Goal: Transaction & Acquisition: Obtain resource

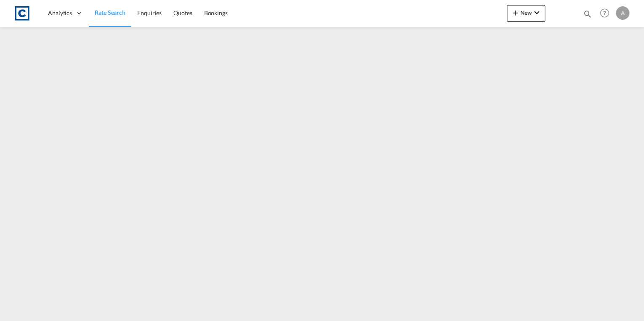
click at [121, 14] on span "Rate Search" at bounding box center [110, 12] width 31 height 7
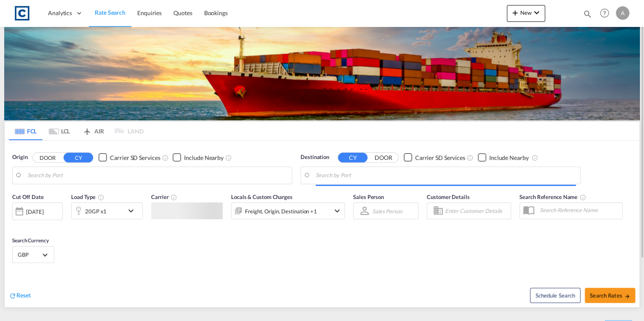
type input "GB-EH52, [GEOGRAPHIC_DATA]"
type input "[GEOGRAPHIC_DATA] ([GEOGRAPHIC_DATA]), MYPKG"
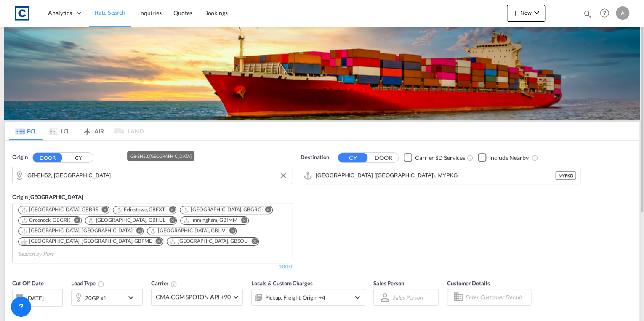
click at [118, 179] on input "GB-EH52, [GEOGRAPHIC_DATA]" at bounding box center [157, 175] width 260 height 13
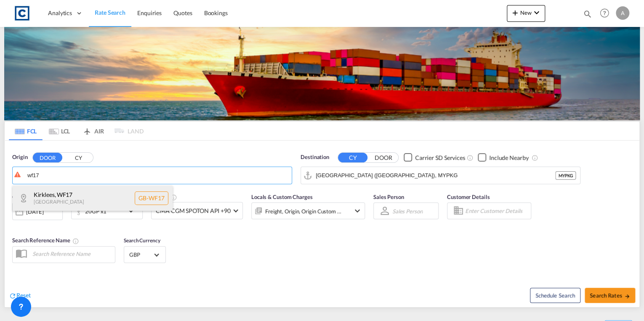
click at [108, 196] on div "Kirklees , WF17 [GEOGRAPHIC_DATA] [GEOGRAPHIC_DATA]-WF17" at bounding box center [93, 198] width 160 height 25
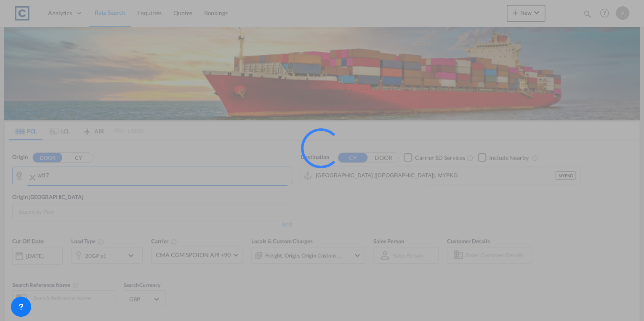
type input "GB-WF17, Kirklees"
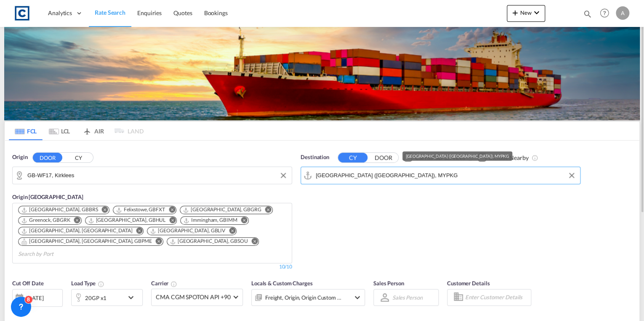
click at [428, 175] on input "[GEOGRAPHIC_DATA] ([GEOGRAPHIC_DATA]), MYPKG" at bounding box center [446, 175] width 260 height 13
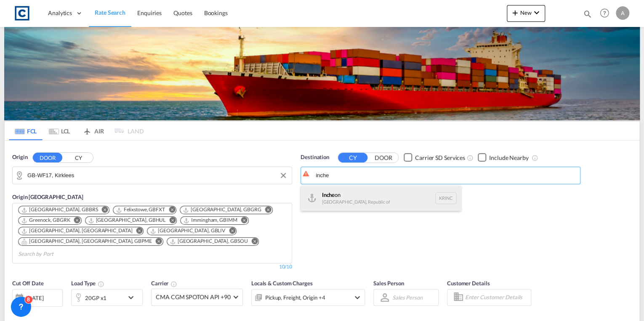
click at [389, 197] on div "Inche on [GEOGRAPHIC_DATA], Republic of KRINC" at bounding box center [381, 198] width 160 height 25
type input "Incheon, KRINC"
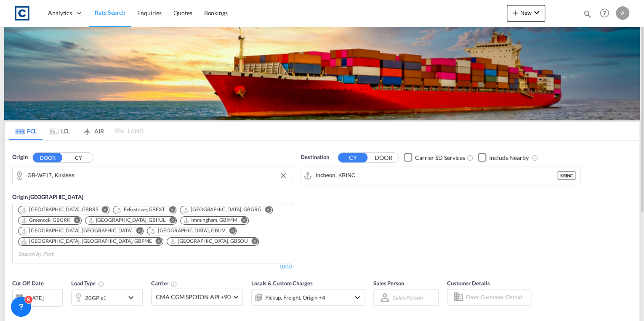
scroll to position [101, 0]
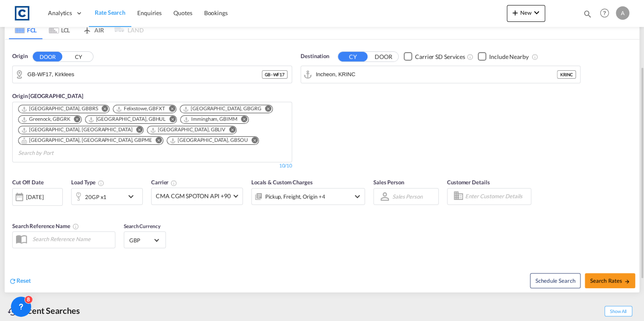
click at [131, 192] on md-icon "icon-chevron-down" at bounding box center [133, 197] width 14 height 10
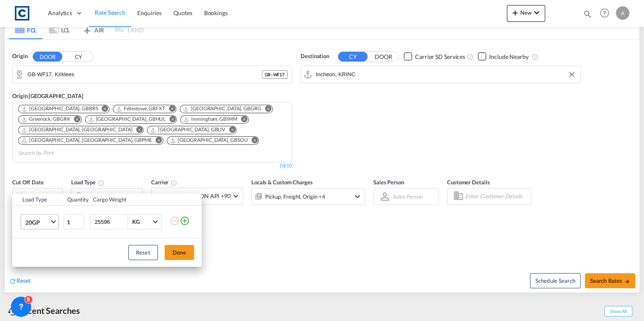
click at [47, 224] on span "20GP" at bounding box center [37, 223] width 24 height 8
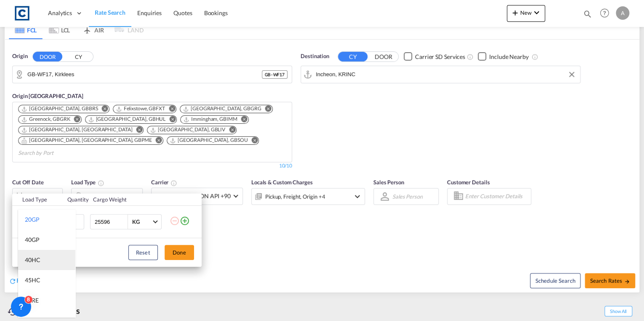
click at [44, 258] on md-option "40HC" at bounding box center [46, 260] width 57 height 20
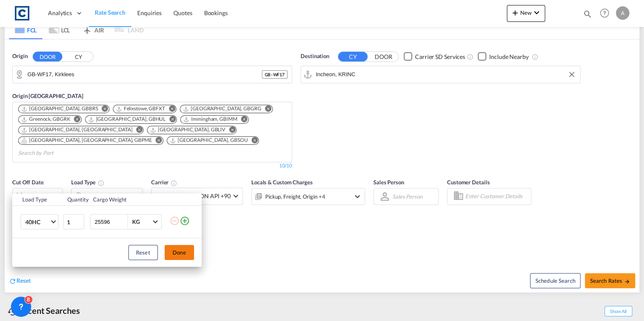
click at [176, 249] on button "Done" at bounding box center [179, 252] width 29 height 15
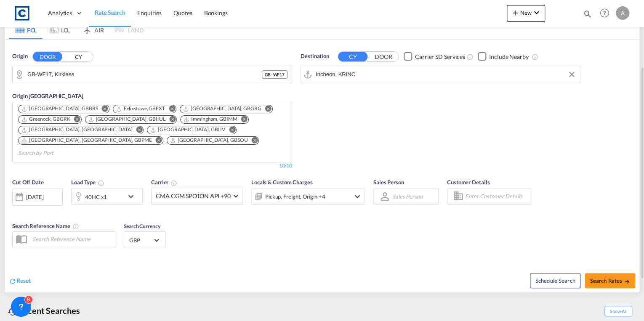
click at [43, 193] on div "[DATE]" at bounding box center [34, 197] width 17 height 8
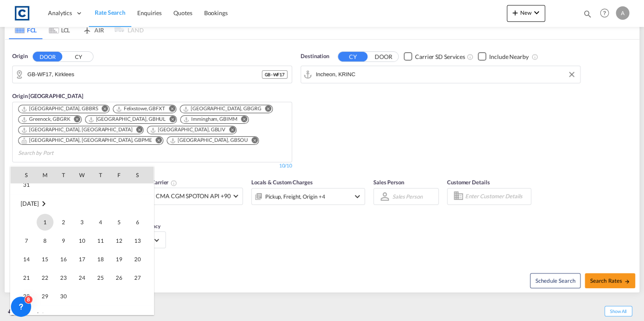
click at [43, 228] on span "1" at bounding box center [45, 222] width 17 height 17
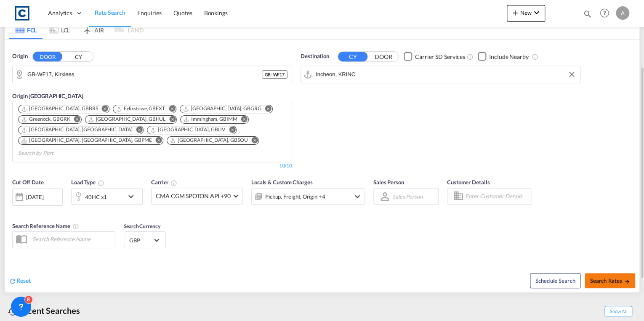
click at [603, 278] on span "Search Rates" at bounding box center [610, 281] width 40 height 7
type input "WF17 to KRINC / [DATE]"
